Goal: Find specific page/section: Find specific page/section

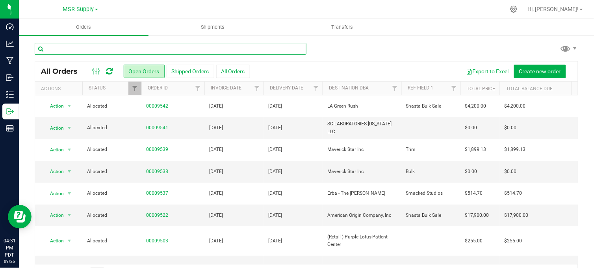
click at [96, 46] on input "text" at bounding box center [171, 49] width 272 height 12
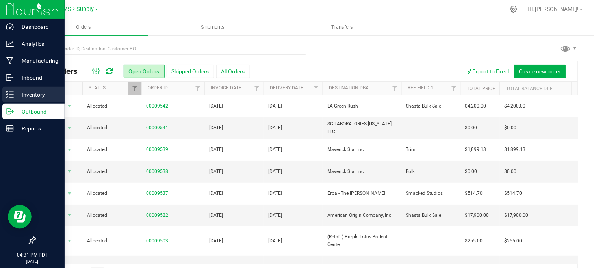
click at [17, 91] on p "Inventory" at bounding box center [37, 94] width 47 height 9
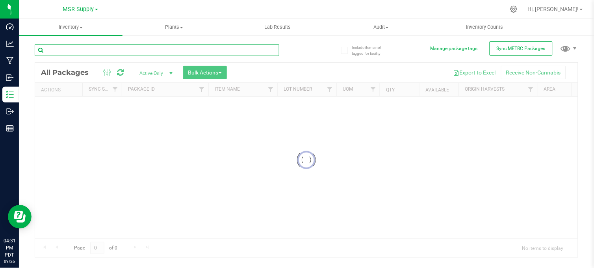
click at [117, 48] on input "text" at bounding box center [157, 50] width 245 height 12
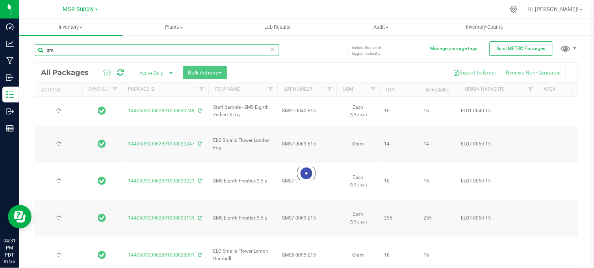
type input "s"
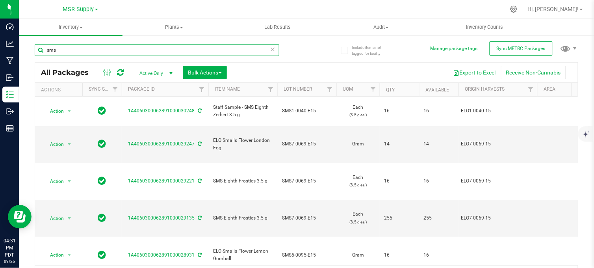
type input "sms"
